Goal: Find specific page/section: Find specific page/section

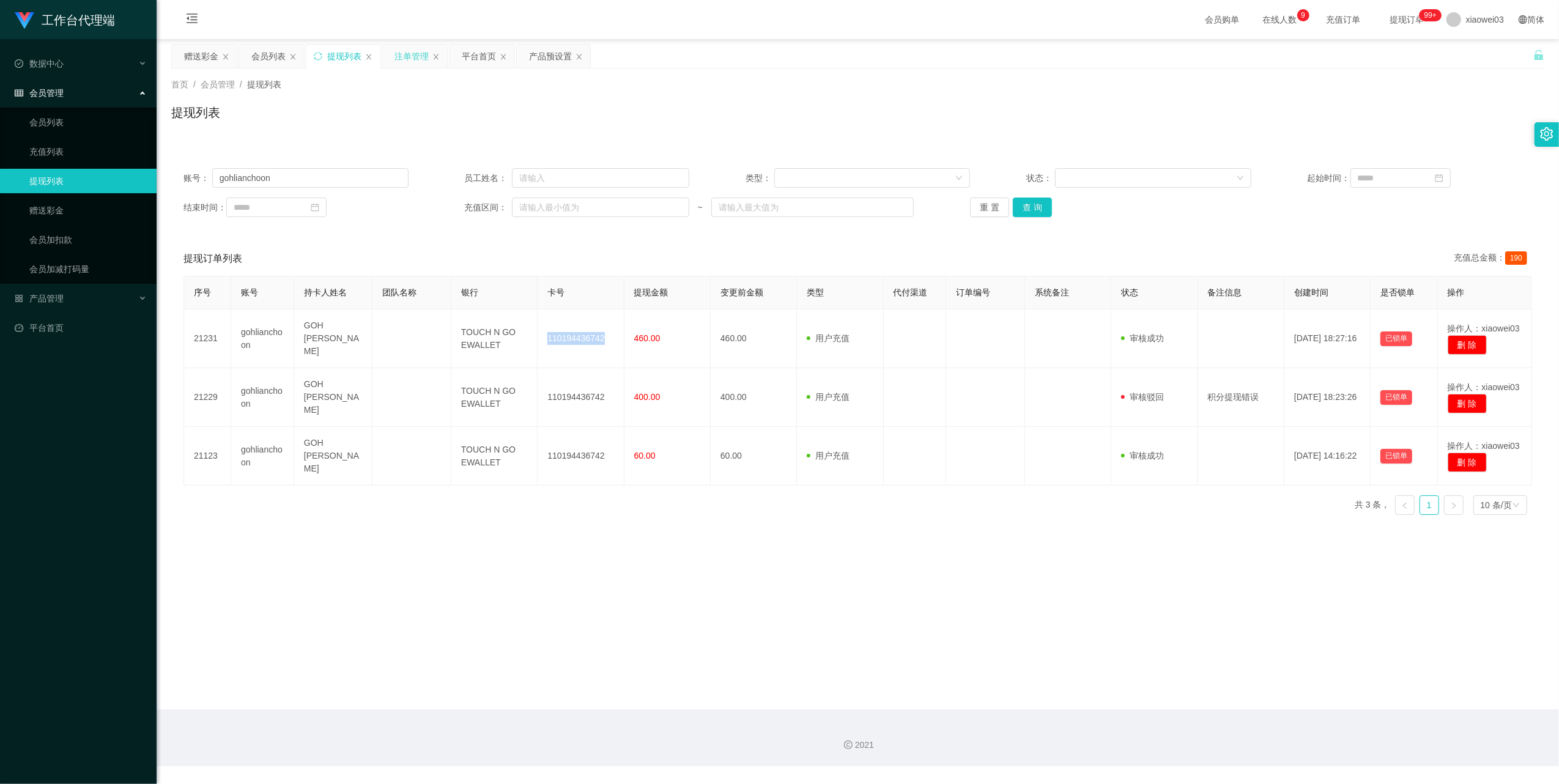
click at [399, 59] on div "注单管理" at bounding box center [411, 56] width 34 height 23
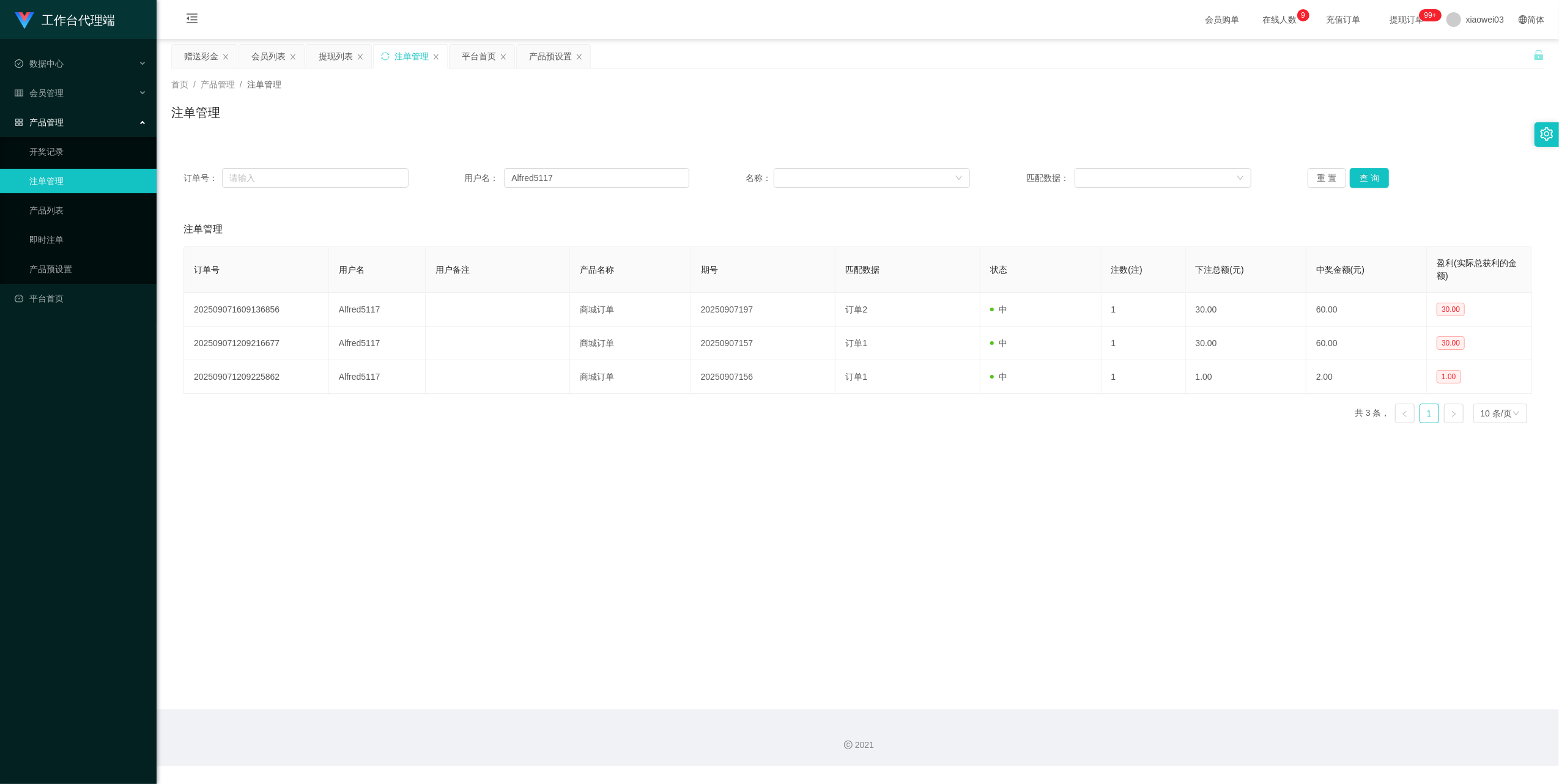
click at [399, 59] on div "注单管理" at bounding box center [411, 56] width 34 height 23
click at [549, 55] on div "产品预设置" at bounding box center [550, 56] width 43 height 23
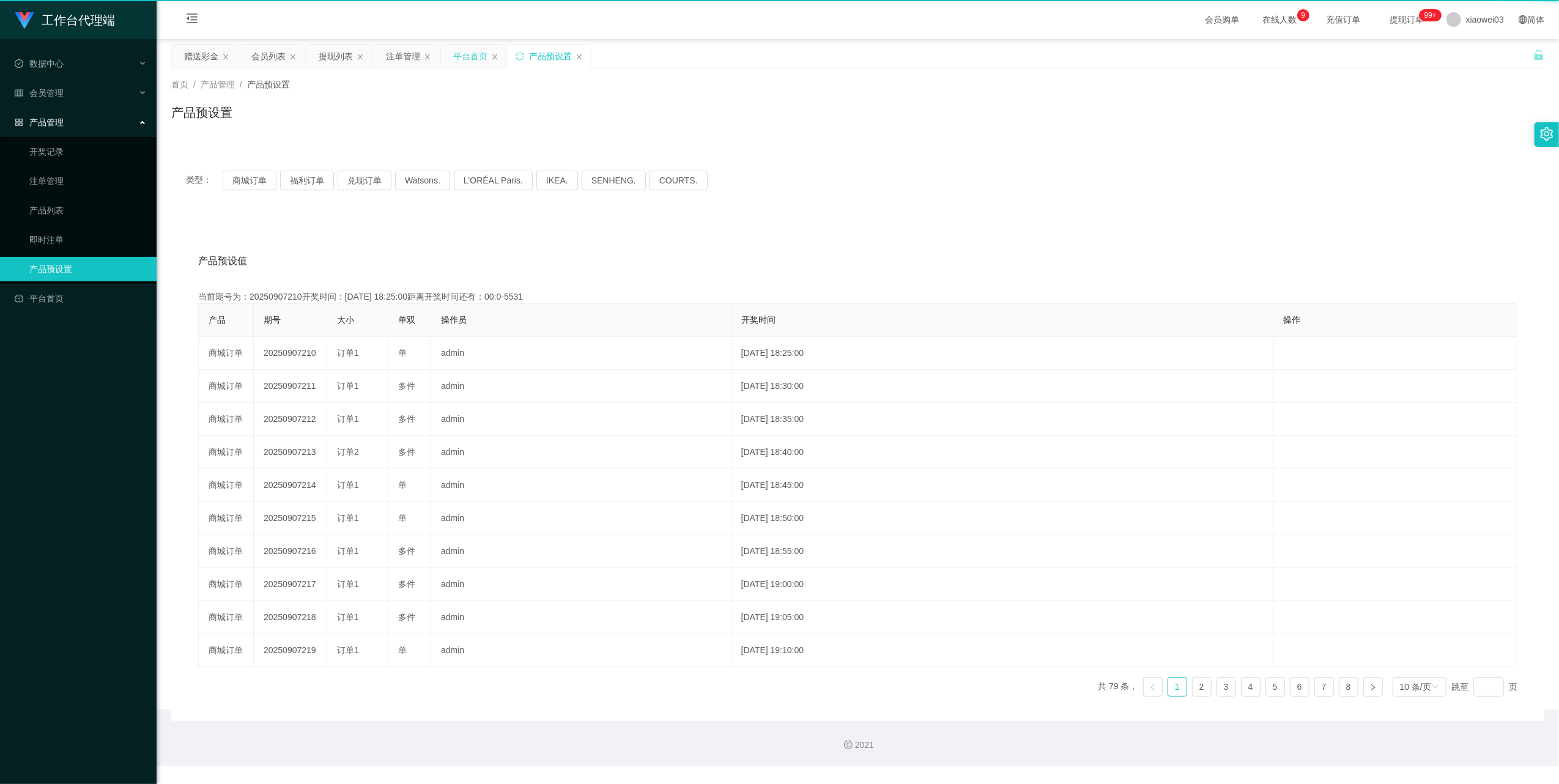
click at [471, 59] on div "平台首页" at bounding box center [470, 56] width 34 height 23
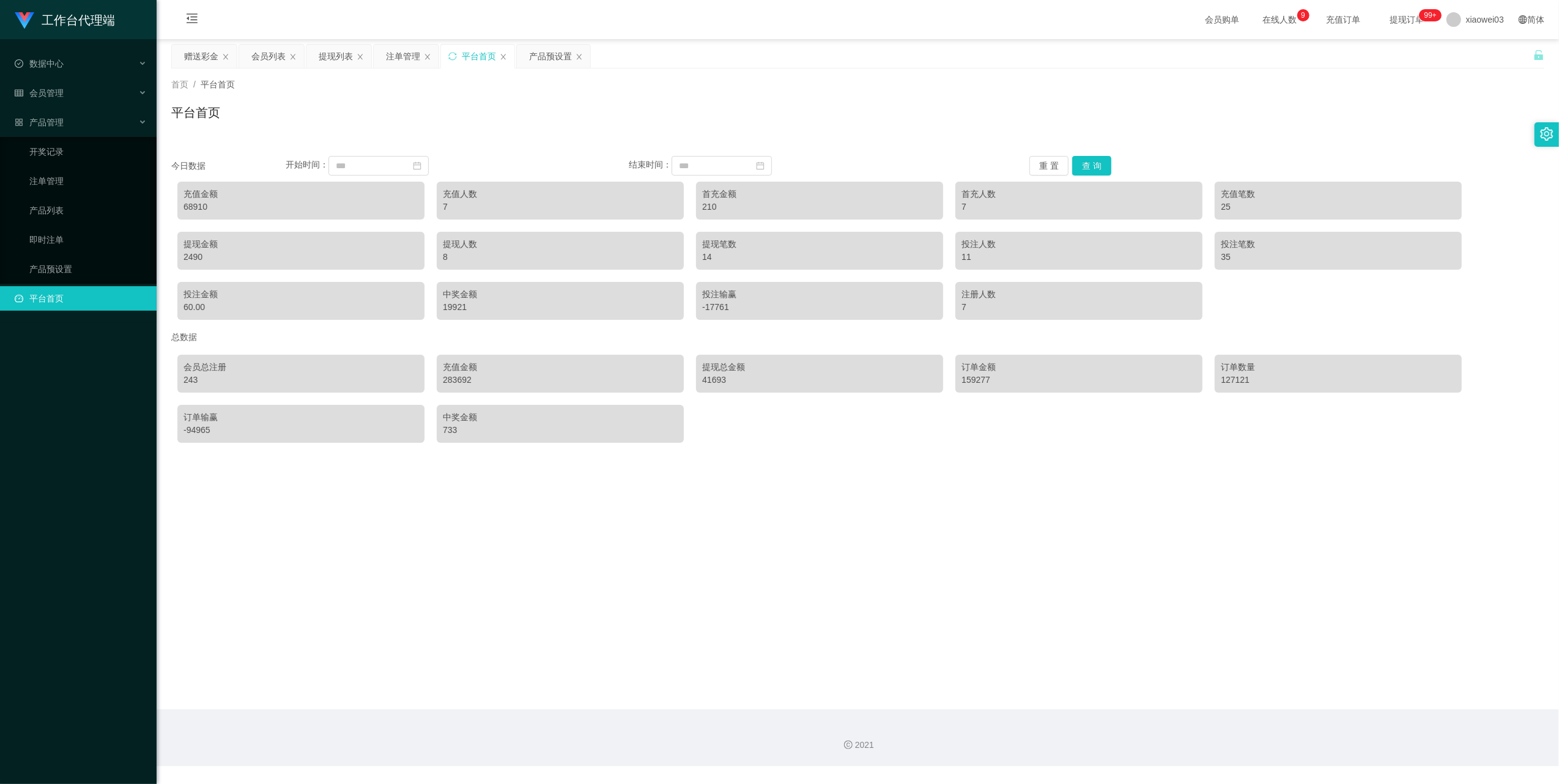
click at [471, 59] on div "平台首页" at bounding box center [479, 56] width 34 height 23
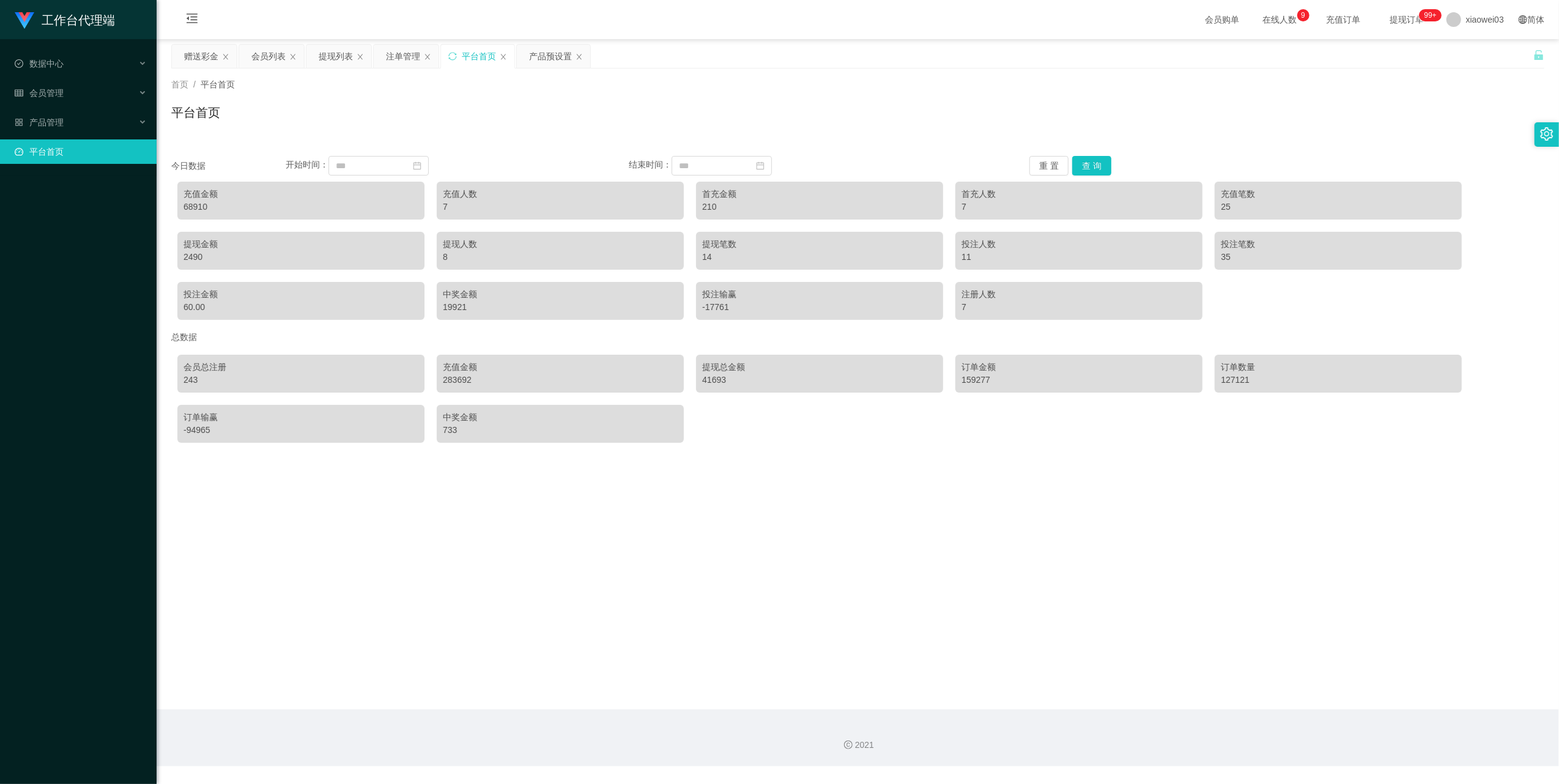
click at [471, 59] on div "平台首页" at bounding box center [479, 56] width 34 height 23
click at [1082, 172] on button "查 询" at bounding box center [1092, 166] width 39 height 20
click at [1082, 166] on button "查 询" at bounding box center [1092, 166] width 39 height 20
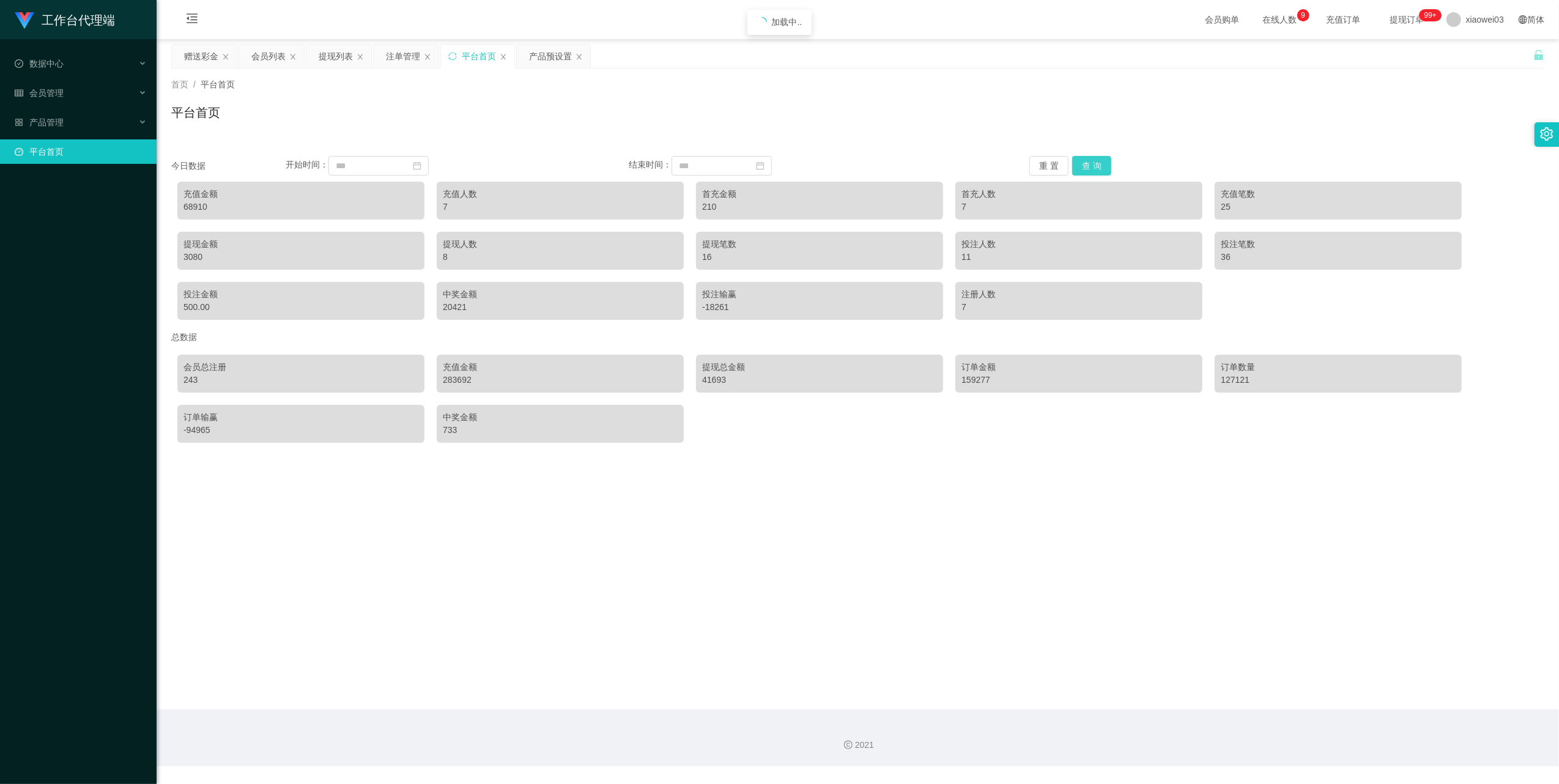
click at [1082, 166] on button "查 询" at bounding box center [1092, 166] width 39 height 20
click at [1047, 167] on button "重 置" at bounding box center [1049, 166] width 39 height 20
